Goal: Task Accomplishment & Management: Manage account settings

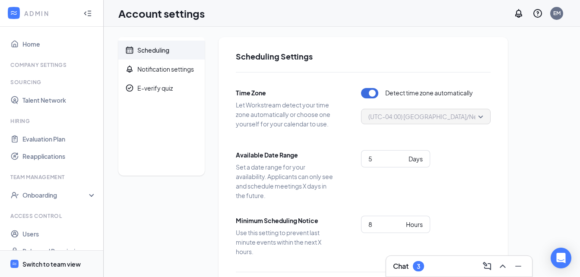
click at [61, 262] on div "Switch to team view" at bounding box center [51, 264] width 58 height 9
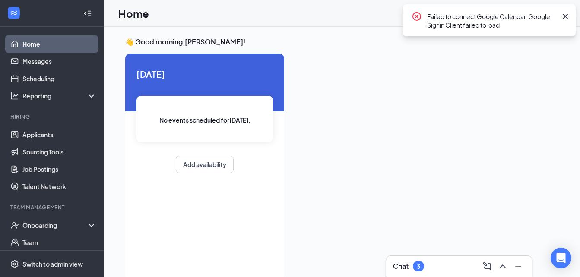
click at [562, 13] on icon "Cross" at bounding box center [565, 16] width 10 height 10
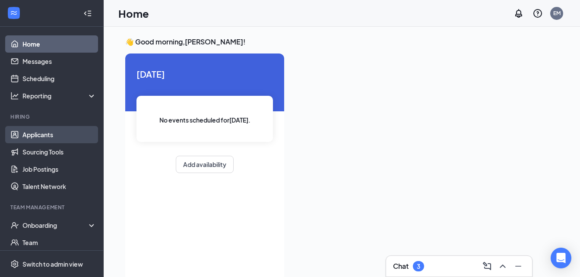
click at [48, 130] on link "Applicants" at bounding box center [59, 134] width 74 height 17
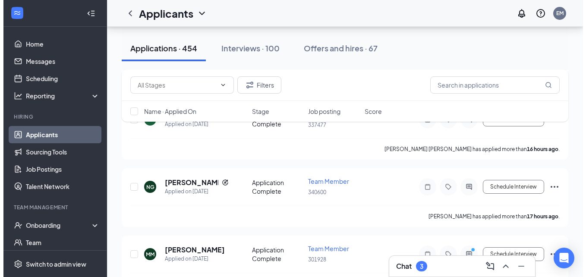
scroll to position [475, 0]
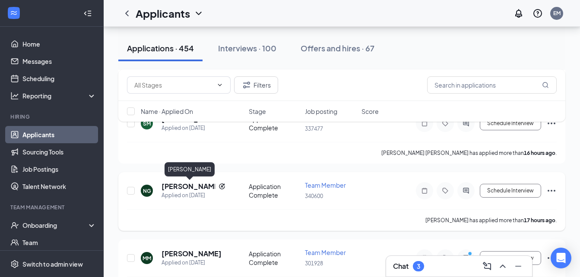
click at [180, 186] on h5 "[PERSON_NAME]" at bounding box center [188, 186] width 54 height 9
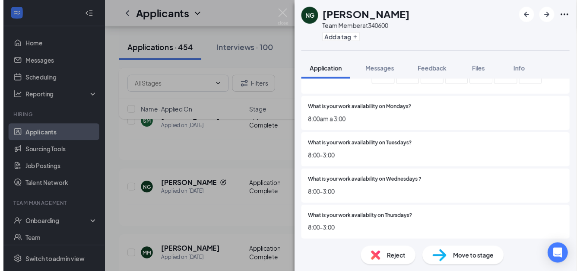
scroll to position [259, 0]
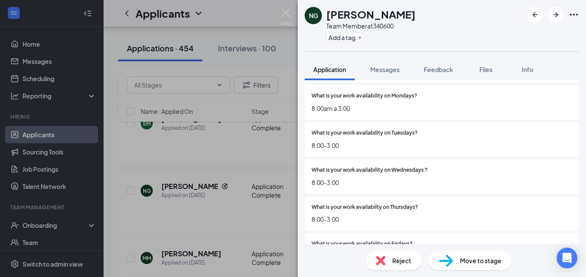
click at [217, 210] on div "NG [PERSON_NAME] Team Member at 340600 Add a tag Application Messages Feedback …" at bounding box center [293, 138] width 586 height 277
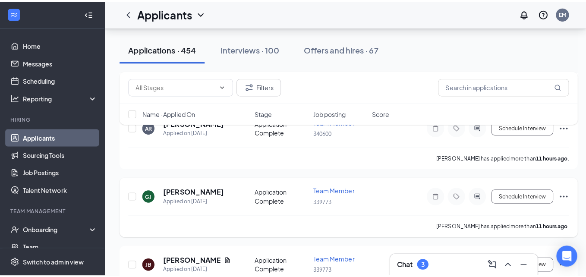
scroll to position [86, 0]
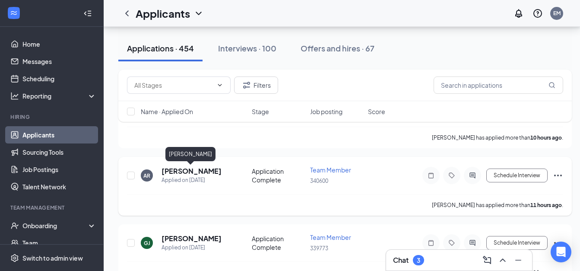
click at [194, 168] on h5 "[PERSON_NAME]" at bounding box center [191, 170] width 60 height 9
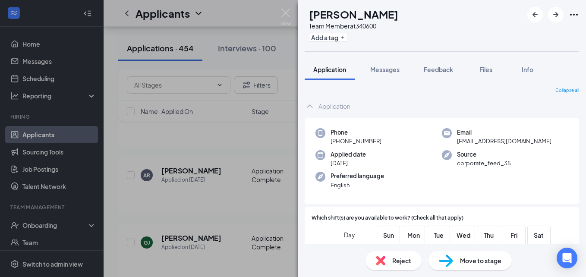
click at [481, 262] on span "Move to stage" at bounding box center [480, 260] width 41 height 9
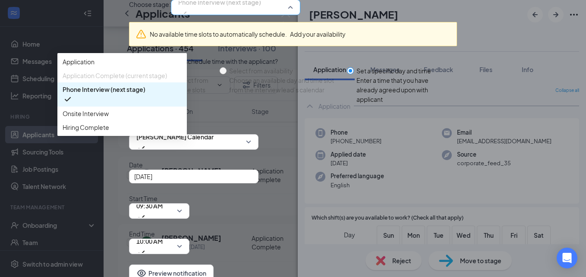
click at [293, 14] on span "Phone Interview (next stage)" at bounding box center [235, 7] width 115 height 13
click at [182, 118] on span "Onsite Interview" at bounding box center [122, 113] width 119 height 9
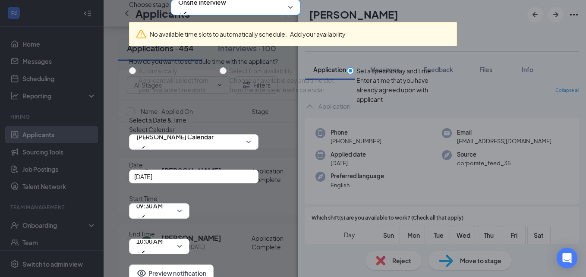
scroll to position [73, 0]
click at [214, 152] on span "[PERSON_NAME] Calendar" at bounding box center [174, 141] width 77 height 23
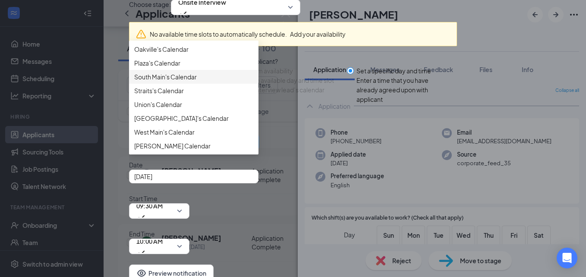
scroll to position [194, 0]
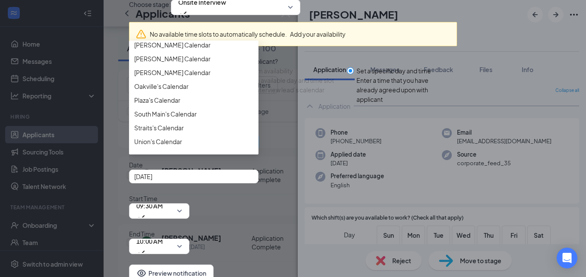
click at [170, 8] on span "[PERSON_NAME] Calendar" at bounding box center [172, 3] width 76 height 9
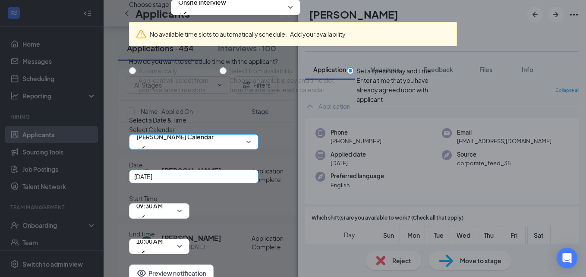
click at [253, 181] on div "[DATE]" at bounding box center [193, 176] width 119 height 9
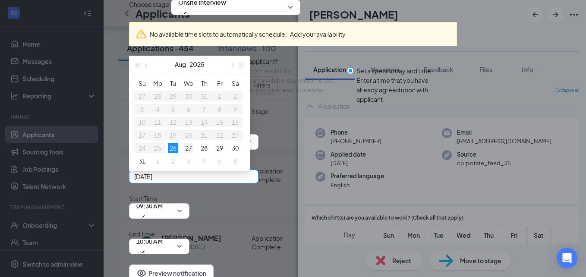
type input "[DATE]"
click at [194, 153] on div "27" at bounding box center [188, 148] width 10 height 10
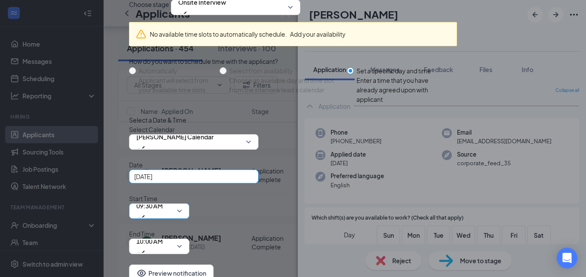
click at [163, 199] on span "09:30 AM" at bounding box center [149, 210] width 26 height 23
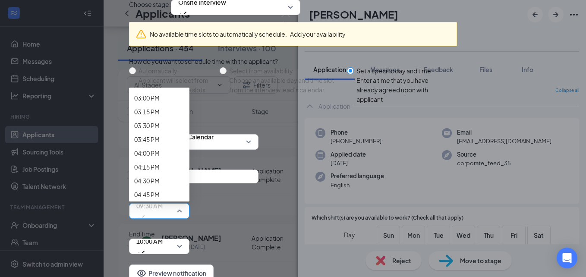
scroll to position [924, 0]
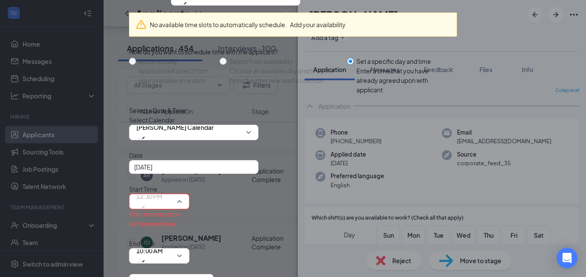
click at [162, 190] on span "12:30 PM" at bounding box center [149, 201] width 26 height 23
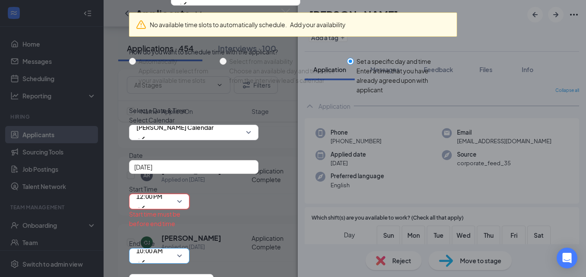
click at [163, 244] on span "10:00 AM" at bounding box center [149, 255] width 26 height 23
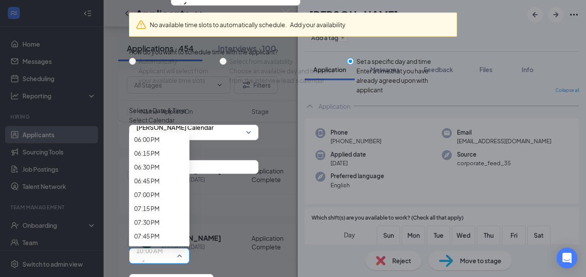
scroll to position [963, 0]
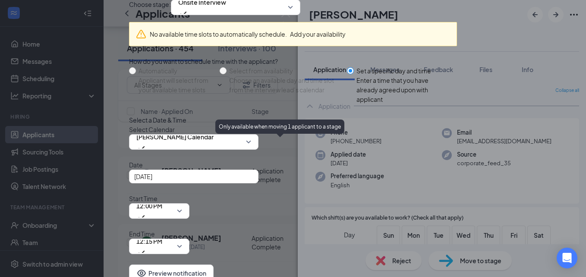
scroll to position [73, 0]
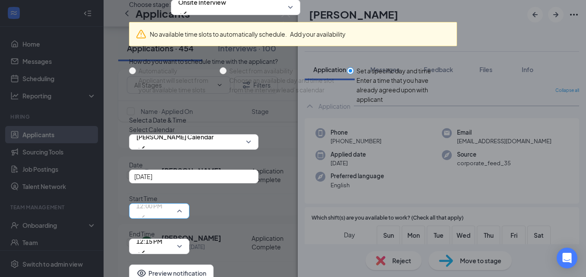
click at [182, 205] on span "12:00 PM" at bounding box center [159, 211] width 46 height 13
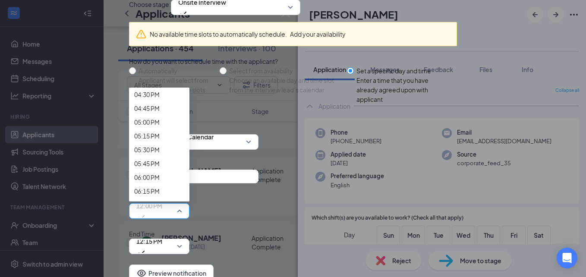
scroll to position [881, 0]
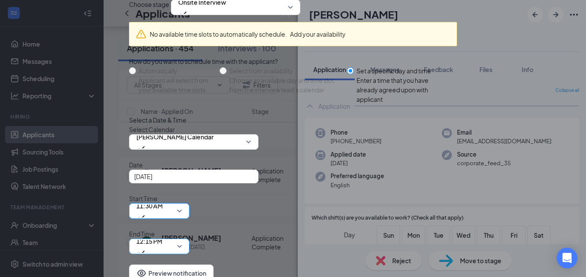
click at [162, 235] on span "12:15 PM" at bounding box center [149, 246] width 26 height 23
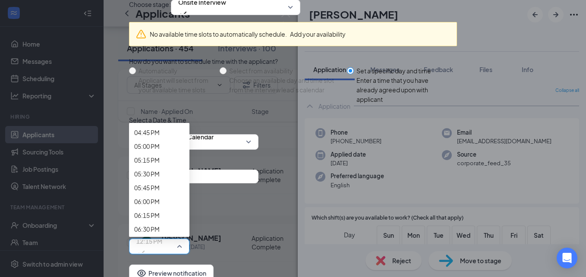
scroll to position [920, 0]
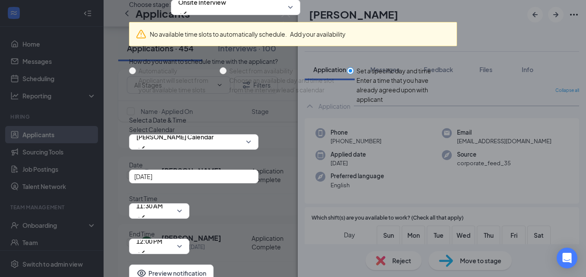
click at [190, 203] on div "11:30 AM" at bounding box center [159, 211] width 60 height 16
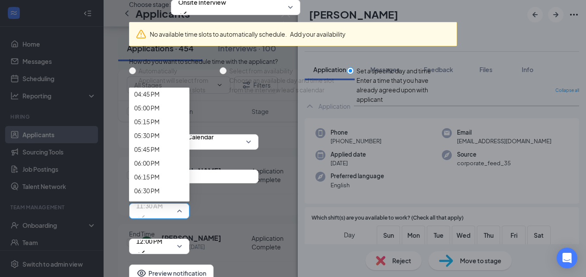
scroll to position [967, 0]
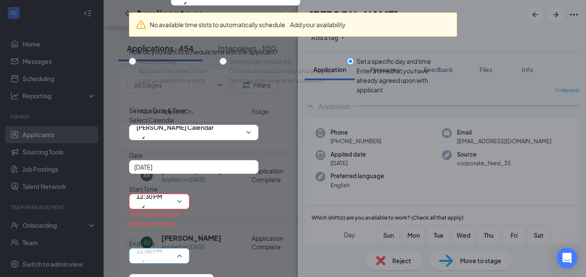
click at [162, 244] on span "12:00 PM" at bounding box center [149, 255] width 26 height 23
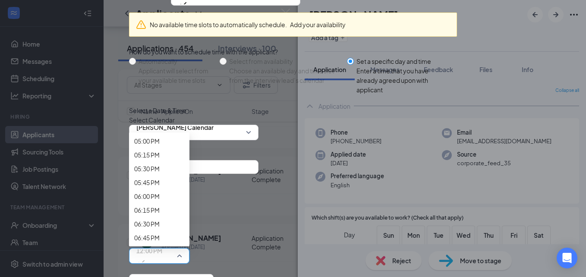
scroll to position [963, 0]
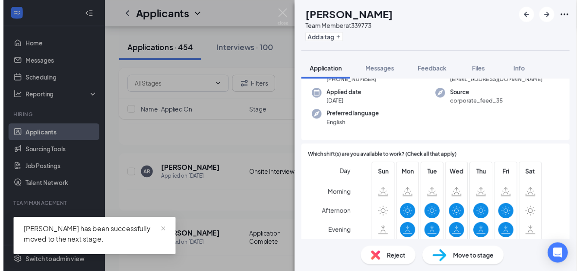
scroll to position [130, 0]
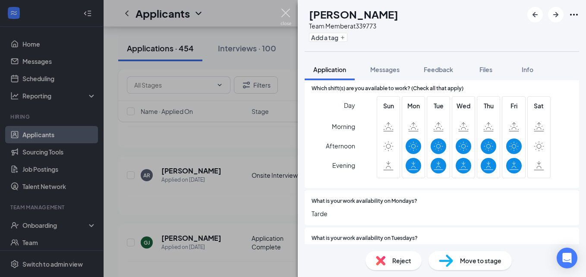
click at [289, 13] on img at bounding box center [286, 17] width 11 height 17
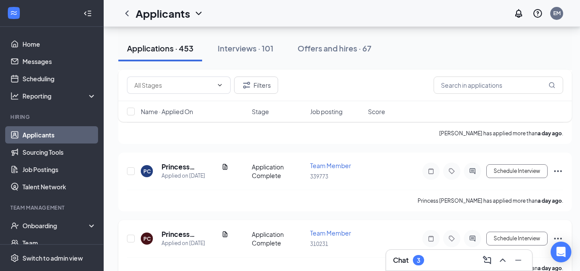
scroll to position [1209, 0]
